Goal: Information Seeking & Learning: Learn about a topic

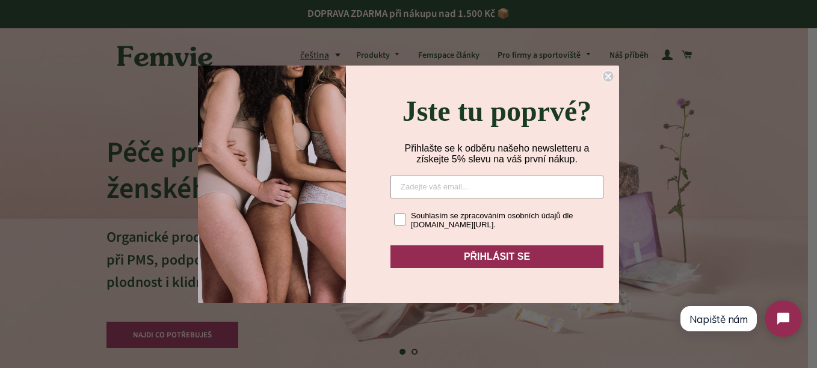
click at [607, 70] on circle "Close dialog" at bounding box center [608, 75] width 11 height 11
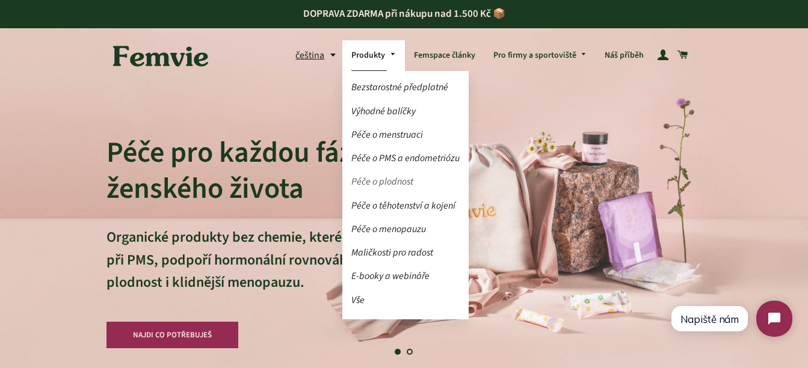
click at [380, 177] on link "Péče o plodnost" at bounding box center [405, 181] width 126 height 21
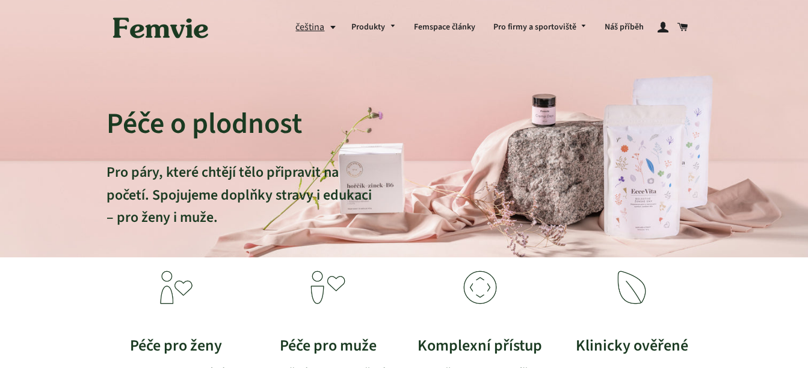
drag, startPoint x: 807, startPoint y: 42, endPoint x: 812, endPoint y: 73, distance: 31.6
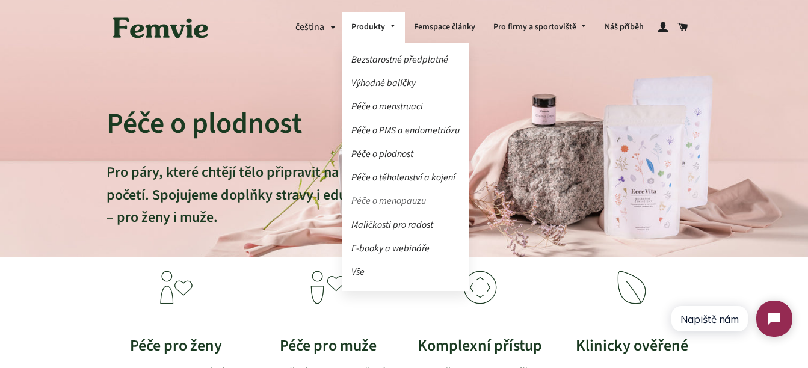
click at [385, 201] on link "Péče o menopauzu" at bounding box center [405, 201] width 126 height 21
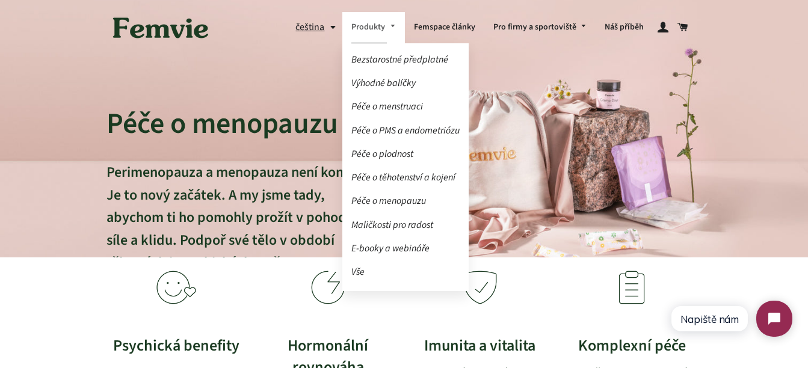
click at [378, 27] on link "Produkty" at bounding box center [373, 27] width 63 height 31
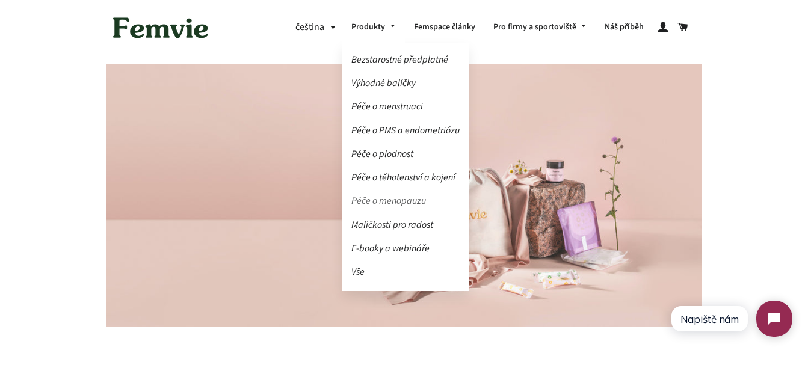
click at [392, 202] on link "Péče o menopauzu" at bounding box center [405, 201] width 126 height 21
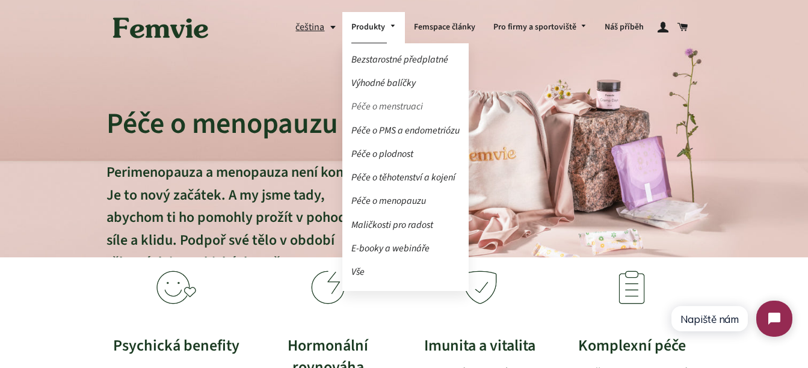
click at [393, 105] on link "Péče o menstruaci" at bounding box center [405, 106] width 126 height 21
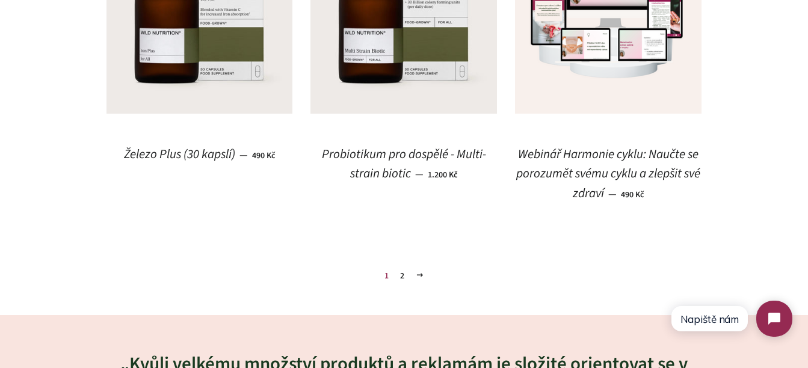
scroll to position [1641, 0]
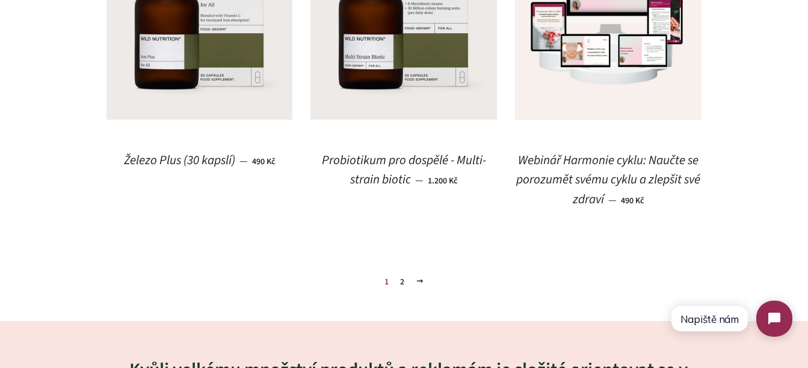
click at [401, 279] on link "2" at bounding box center [402, 282] width 14 height 18
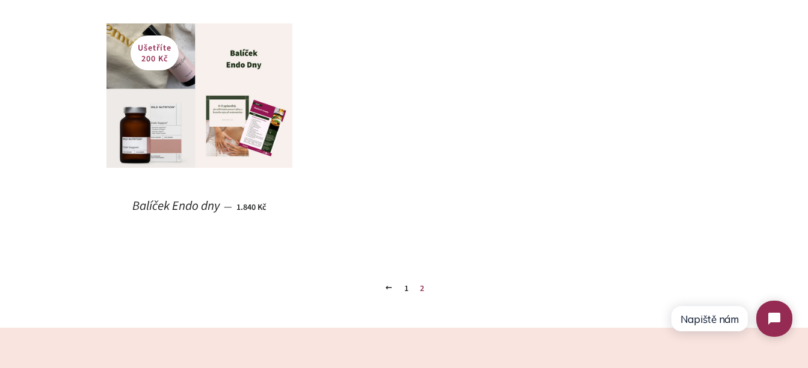
scroll to position [1182, 0]
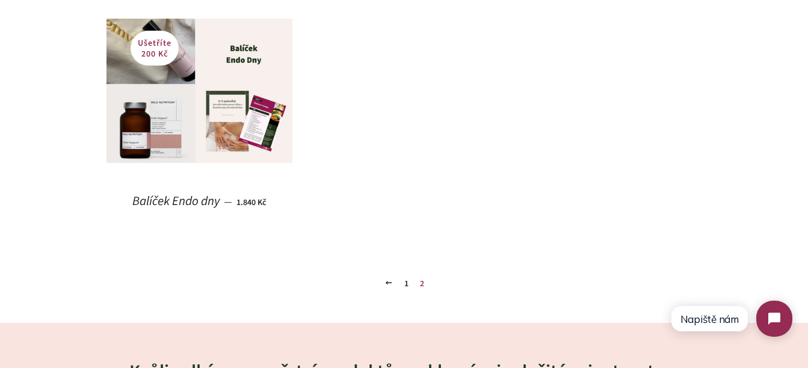
click at [407, 280] on link "1" at bounding box center [406, 284] width 14 height 18
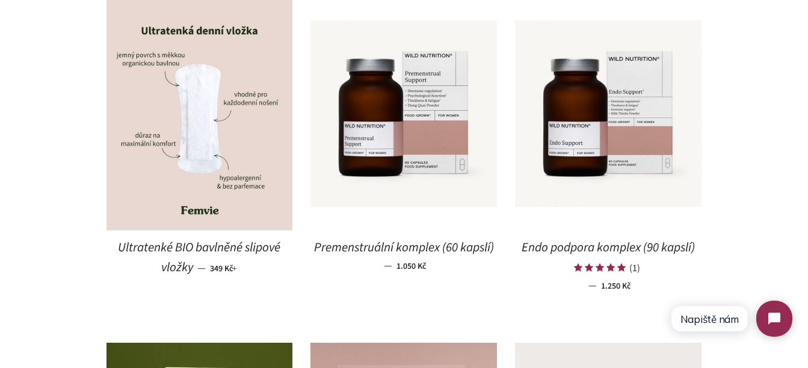
scroll to position [916, 0]
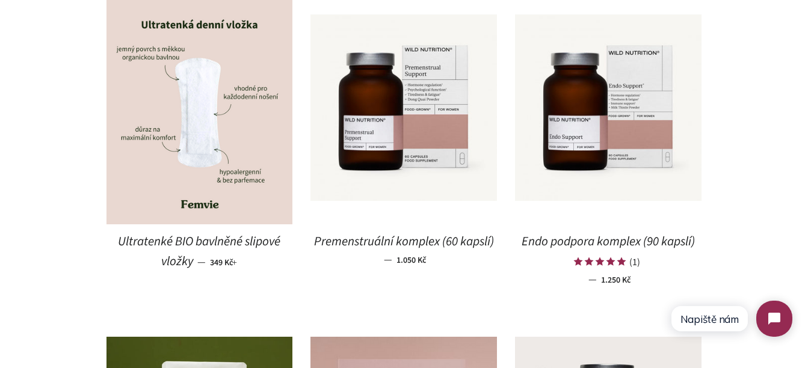
click at [599, 241] on span "Endo podpora komplex (90 kapslí)" at bounding box center [607, 241] width 173 height 17
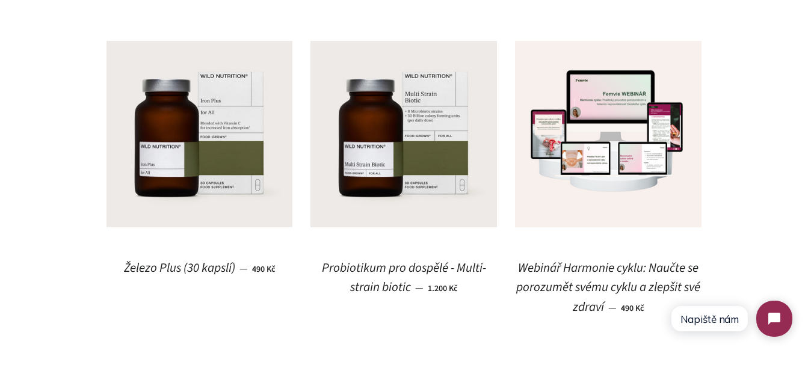
scroll to position [1558, 0]
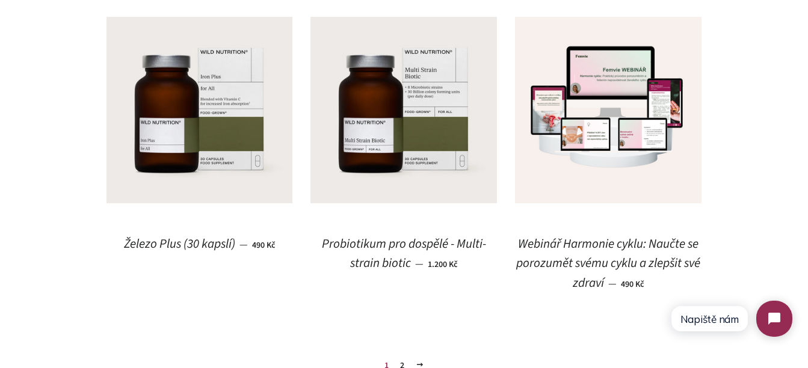
click at [405, 245] on span "Probiotikum pro dospělé - Multi-strain biotic" at bounding box center [404, 253] width 164 height 37
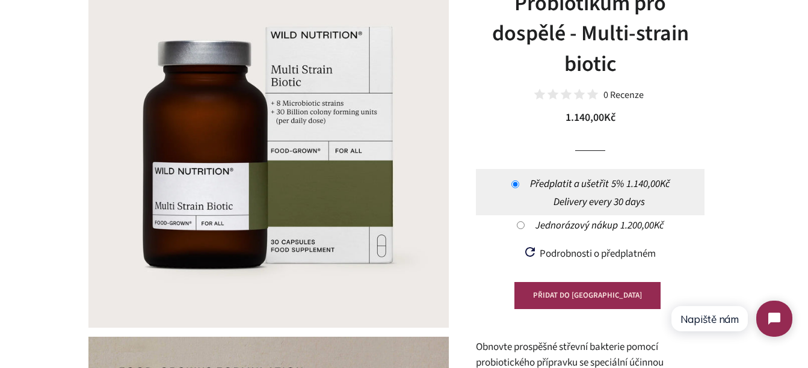
scroll to position [144, 0]
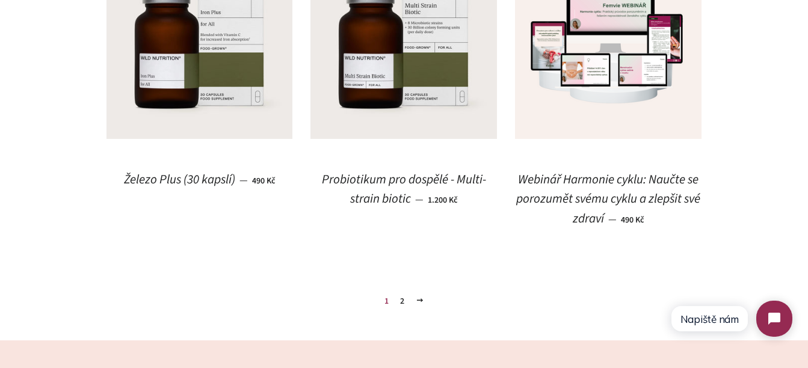
scroll to position [1654, 0]
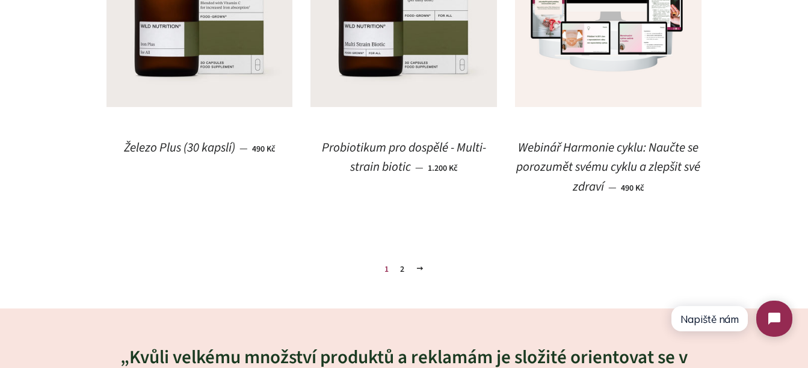
click at [403, 270] on link "2" at bounding box center [402, 269] width 14 height 18
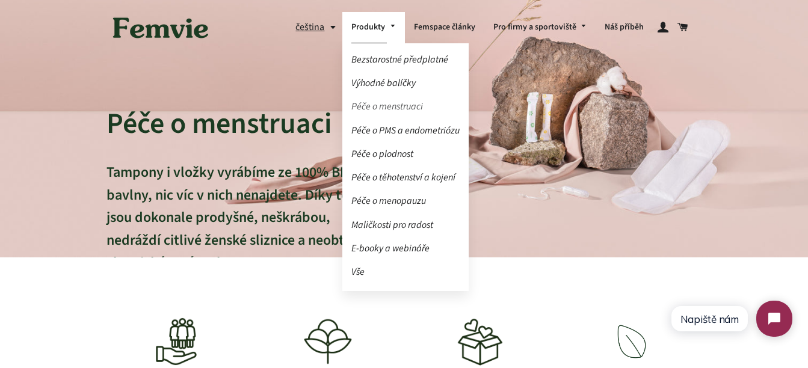
click at [391, 103] on link "Péče o menstruaci" at bounding box center [405, 106] width 126 height 21
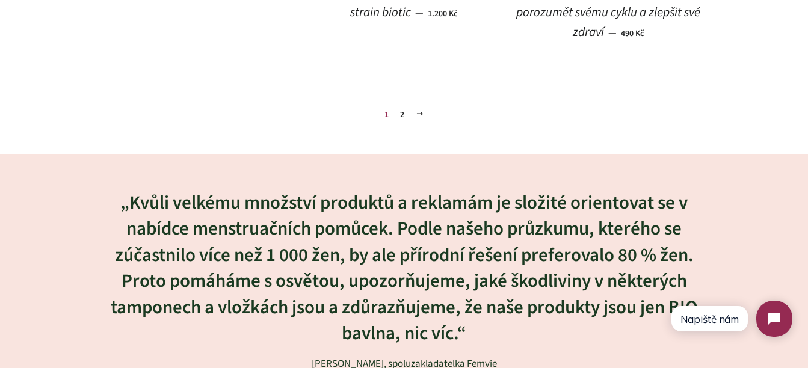
scroll to position [1849, 0]
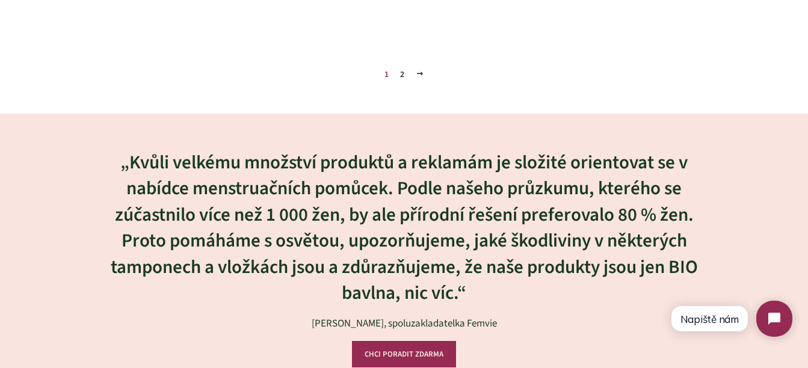
click at [401, 76] on link "2" at bounding box center [402, 75] width 14 height 18
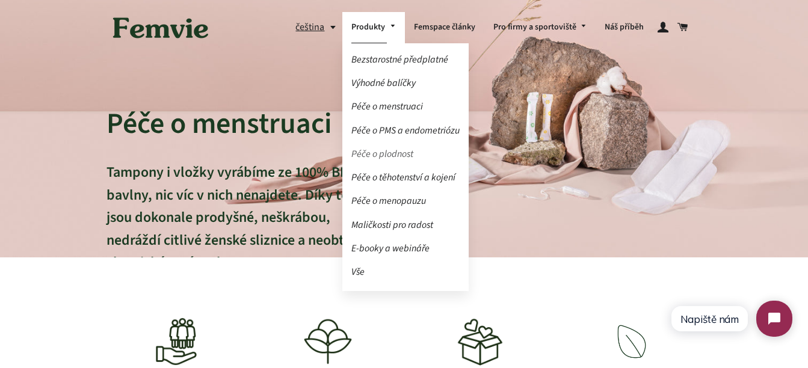
click at [378, 149] on link "Péče o plodnost" at bounding box center [405, 154] width 126 height 21
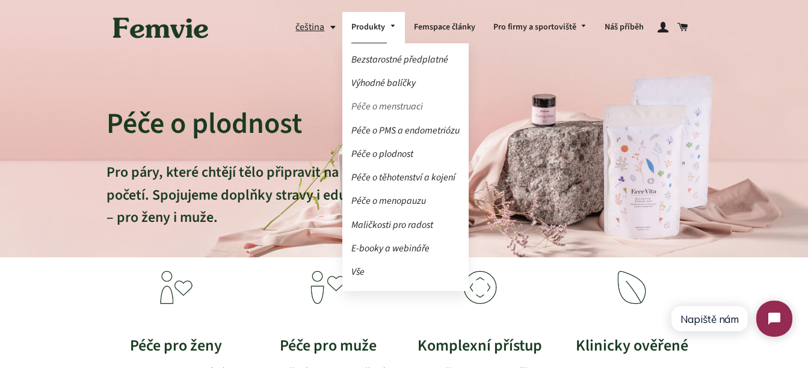
click at [372, 103] on link "Péče o menstruaci" at bounding box center [405, 106] width 126 height 21
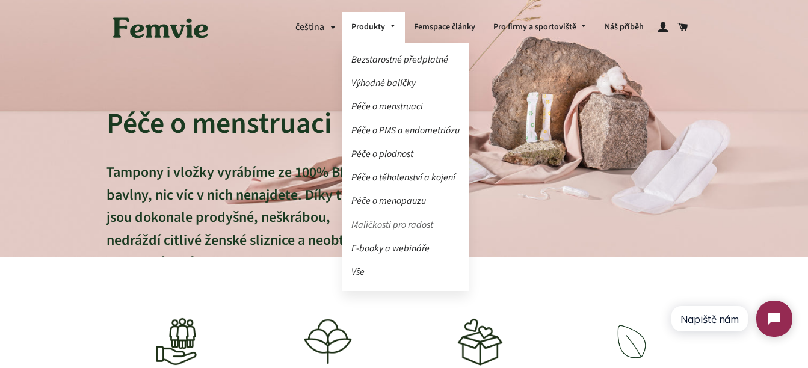
click at [390, 232] on link "Maličkosti pro radost" at bounding box center [405, 225] width 126 height 21
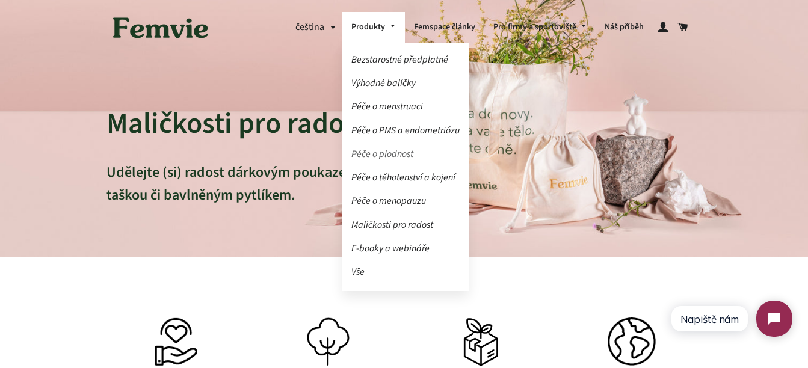
click at [389, 157] on link "Péče o plodnost" at bounding box center [405, 154] width 126 height 21
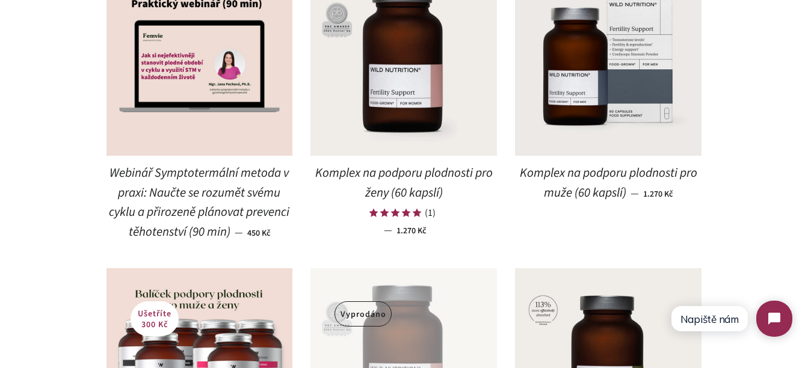
scroll to position [561, 0]
